Goal: Transaction & Acquisition: Purchase product/service

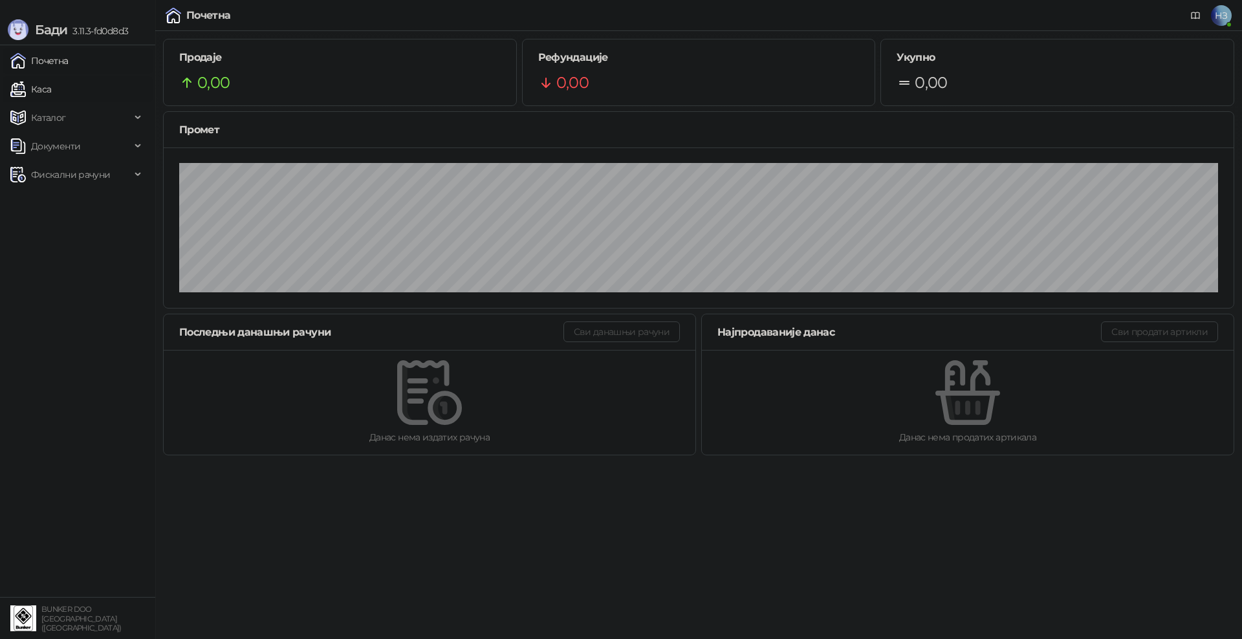
click at [51, 82] on link "Каса" at bounding box center [30, 89] width 41 height 26
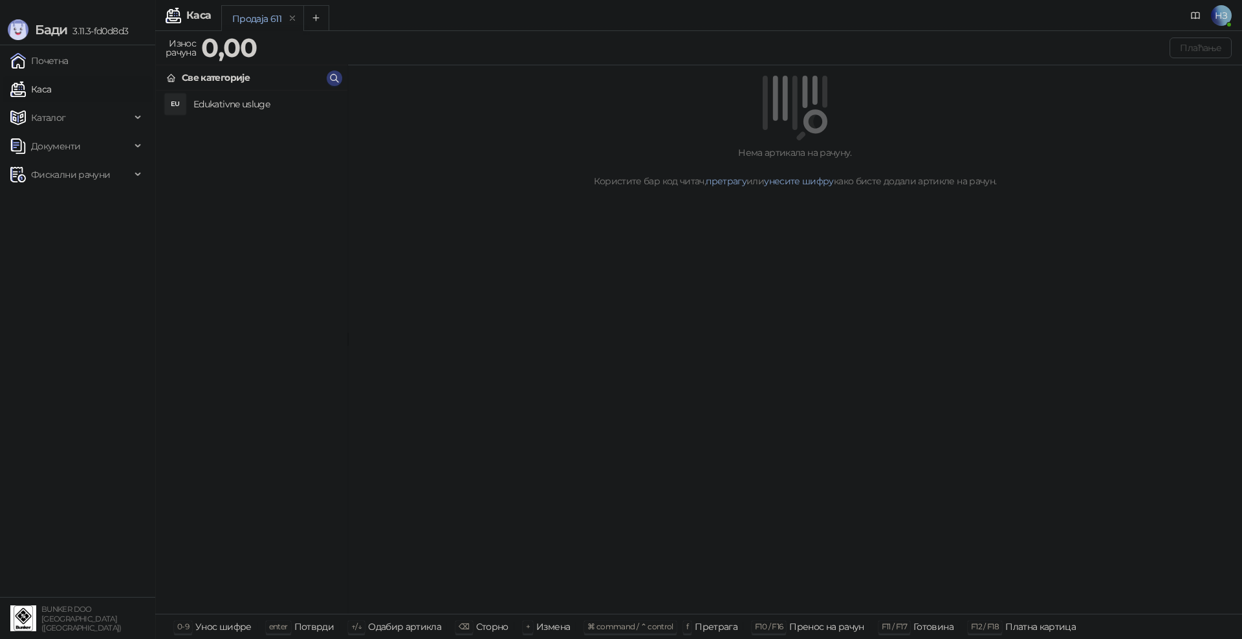
click at [248, 101] on h4 "Edukativne usluge" at bounding box center [265, 104] width 144 height 21
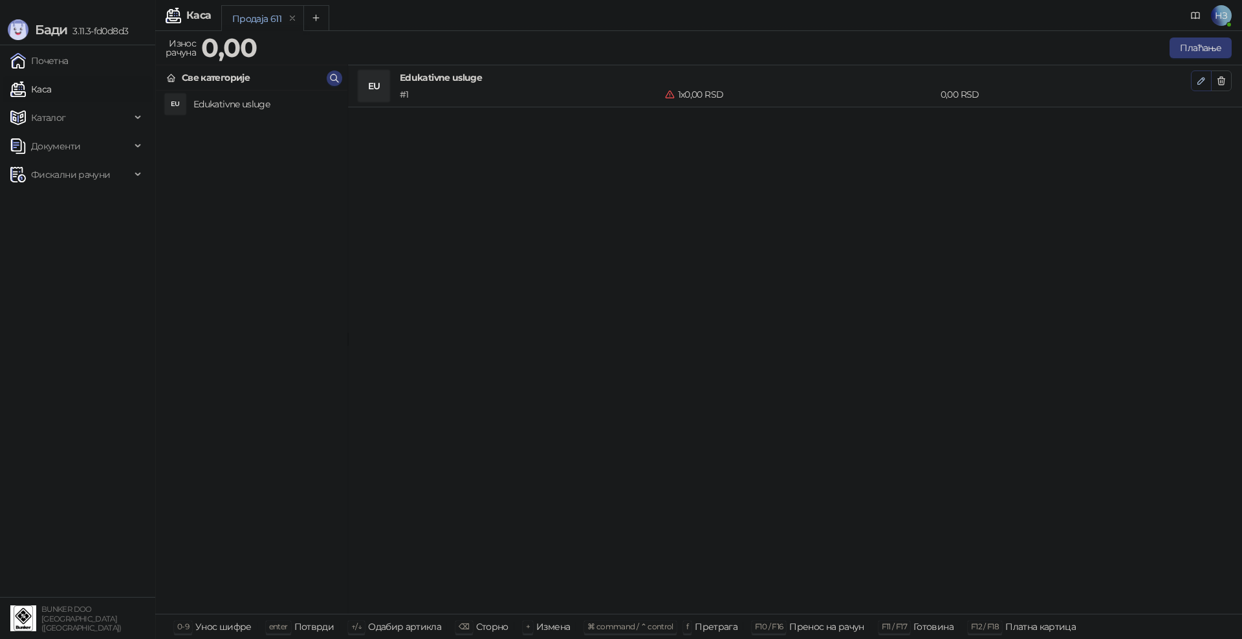
click at [1205, 76] on icon "button" at bounding box center [1201, 81] width 10 height 10
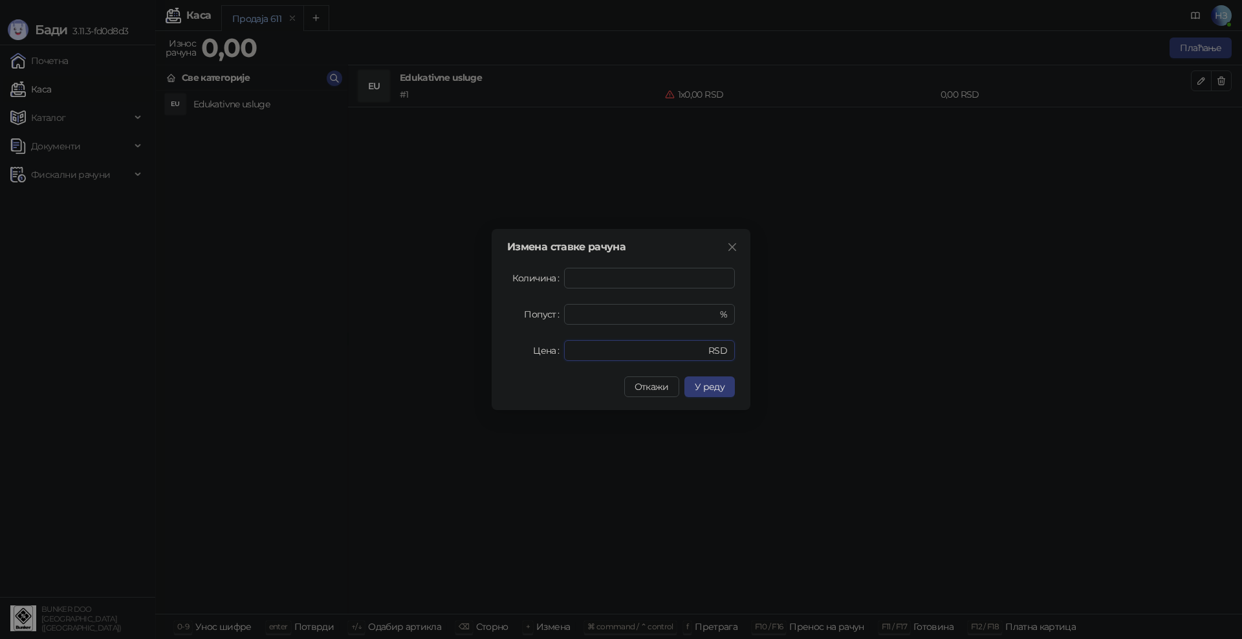
drag, startPoint x: 591, startPoint y: 355, endPoint x: 559, endPoint y: 349, distance: 32.1
click at [559, 349] on div "Цена * RSD" at bounding box center [621, 350] width 228 height 21
type input "****"
click at [693, 394] on button "У реду" at bounding box center [709, 387] width 50 height 21
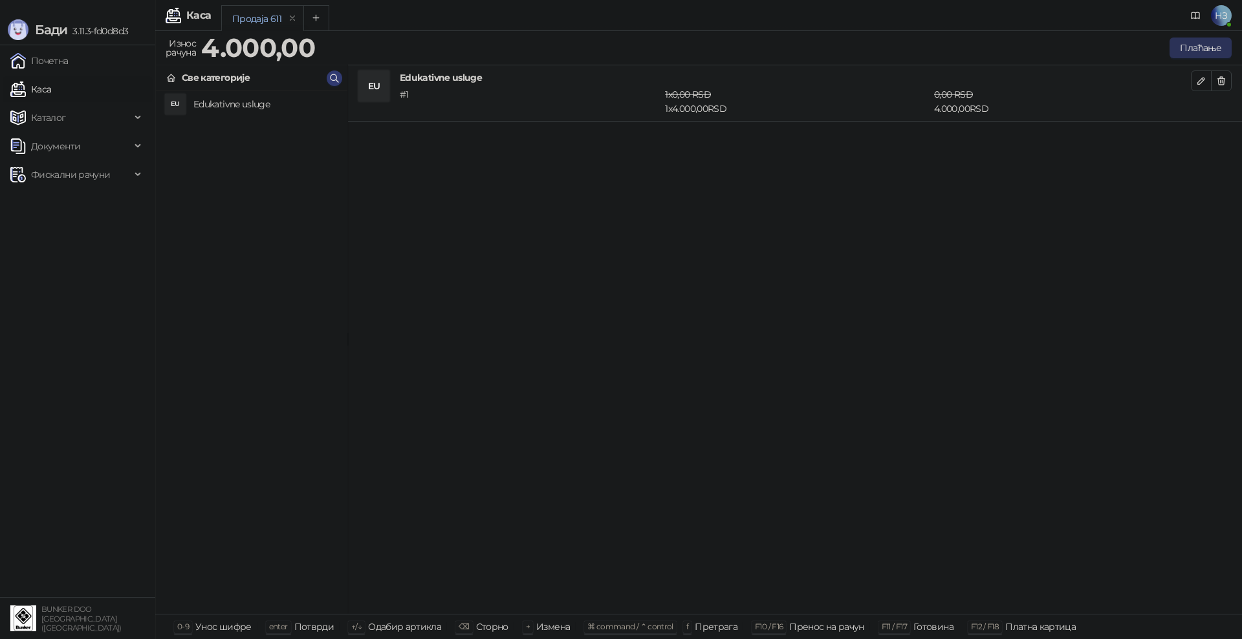
click at [1207, 45] on button "Плаћање" at bounding box center [1201, 48] width 62 height 21
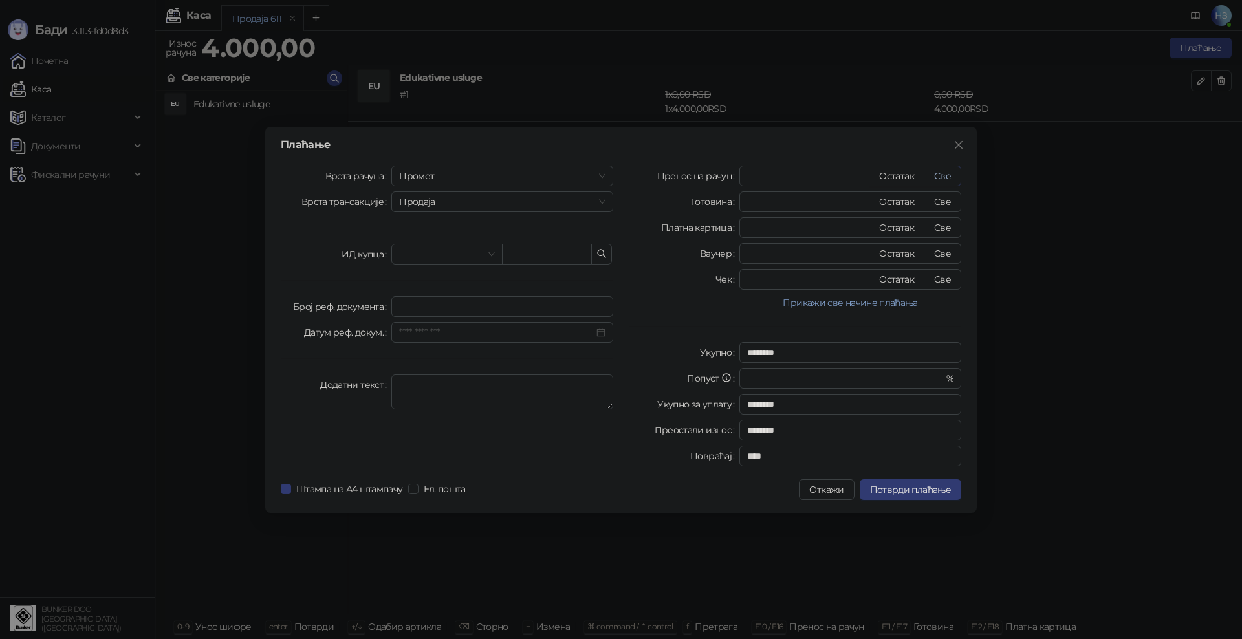
click at [945, 178] on button "Све" at bounding box center [943, 176] width 38 height 21
type input "****"
click at [917, 492] on span "Потврди плаћање" at bounding box center [910, 490] width 81 height 12
